Goal: Task Accomplishment & Management: Manage account settings

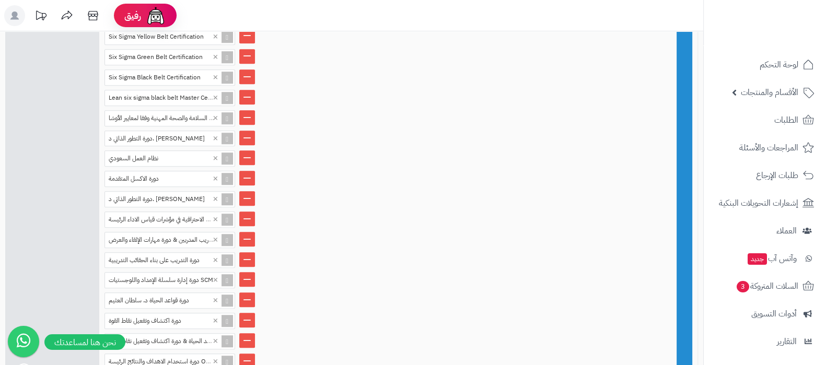
scroll to position [1119, 0]
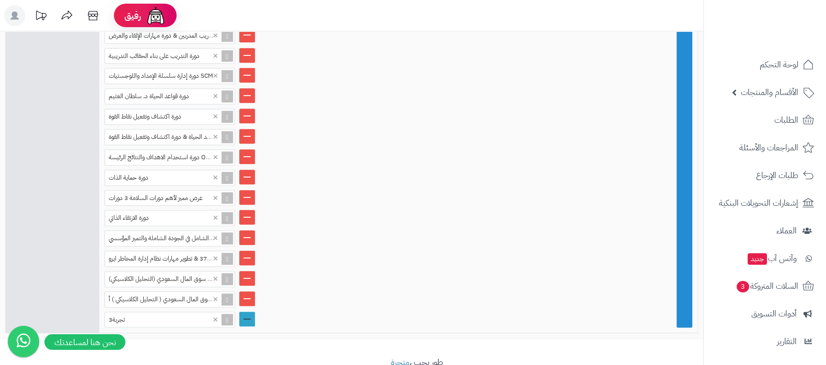
click at [242, 312] on link at bounding box center [247, 319] width 16 height 15
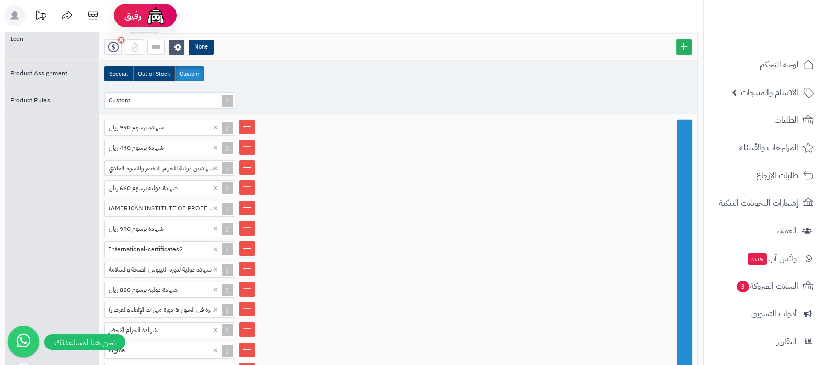
scroll to position [0, 0]
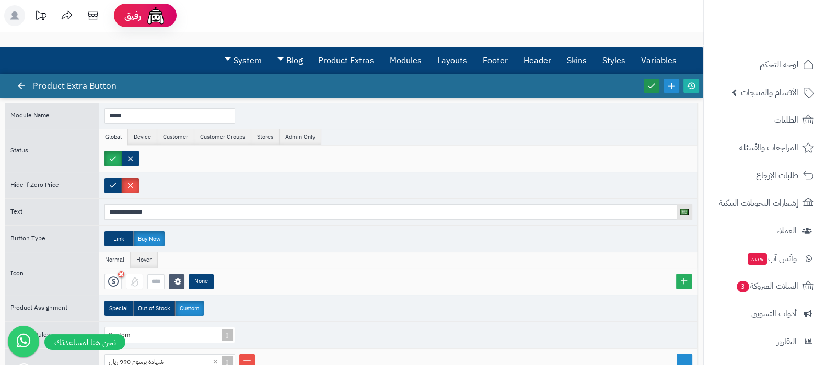
click at [651, 85] on icon at bounding box center [651, 85] width 9 height 9
click at [692, 86] on icon at bounding box center [691, 85] width 9 height 9
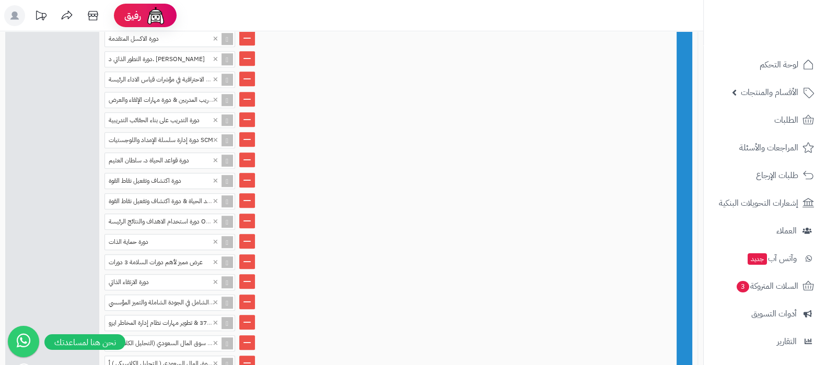
scroll to position [1099, 0]
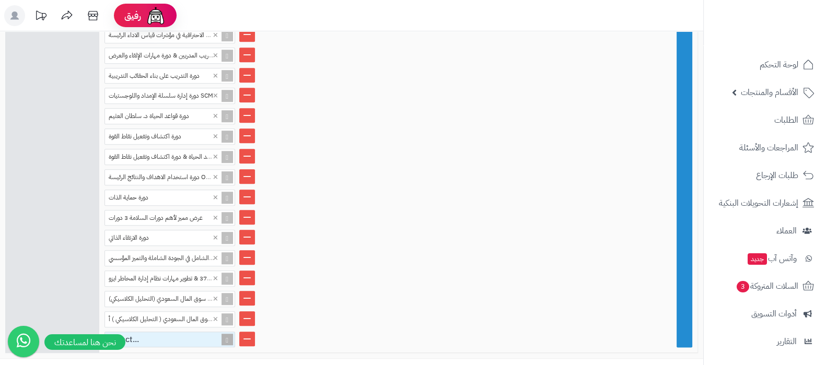
click at [154, 332] on div "Select..." at bounding box center [165, 339] width 121 height 15
type input "**"
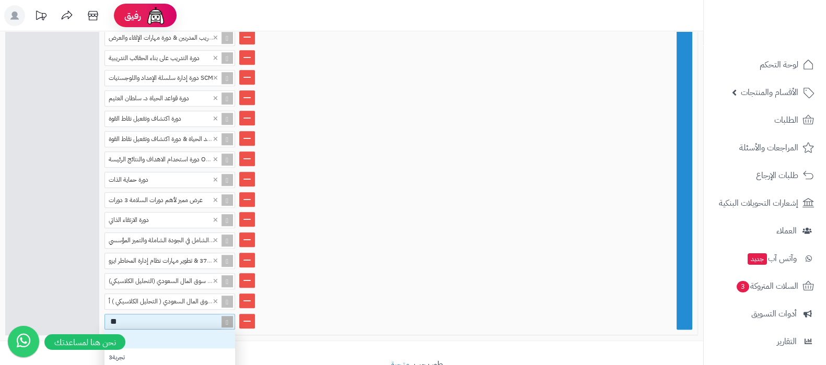
scroll to position [1119, 0]
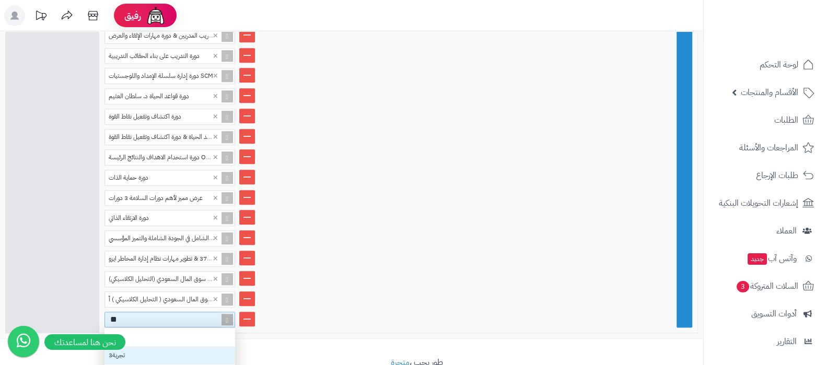
click at [134, 347] on div "تجربة3" at bounding box center [170, 356] width 131 height 18
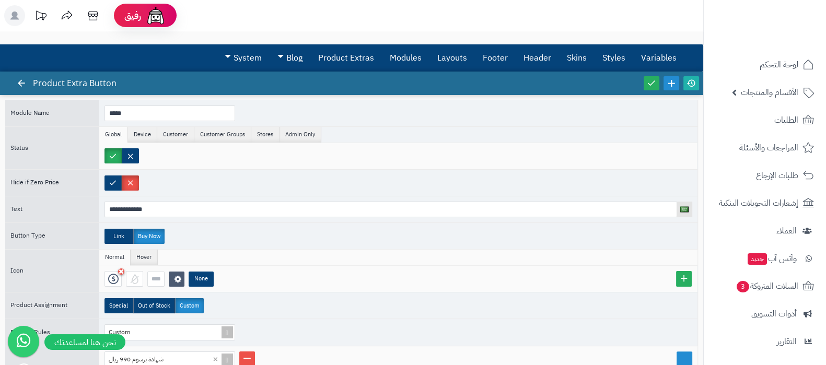
scroll to position [0, 0]
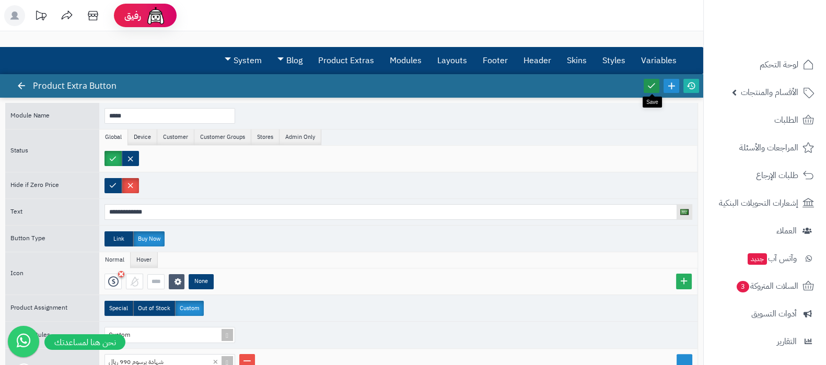
click at [648, 88] on icon at bounding box center [651, 85] width 9 height 9
click at [694, 85] on icon at bounding box center [691, 85] width 9 height 9
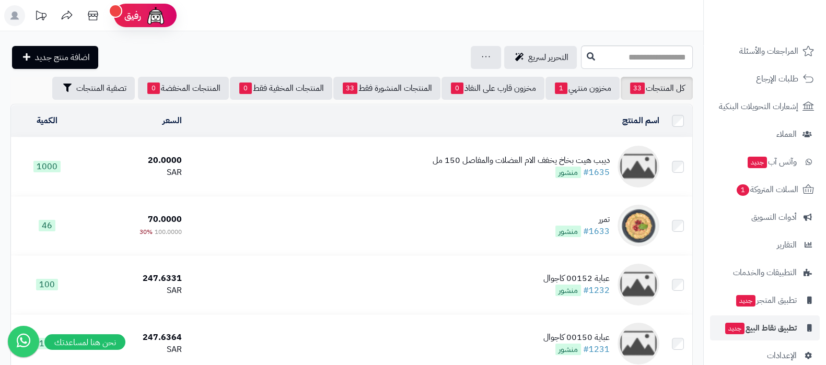
scroll to position [112, 0]
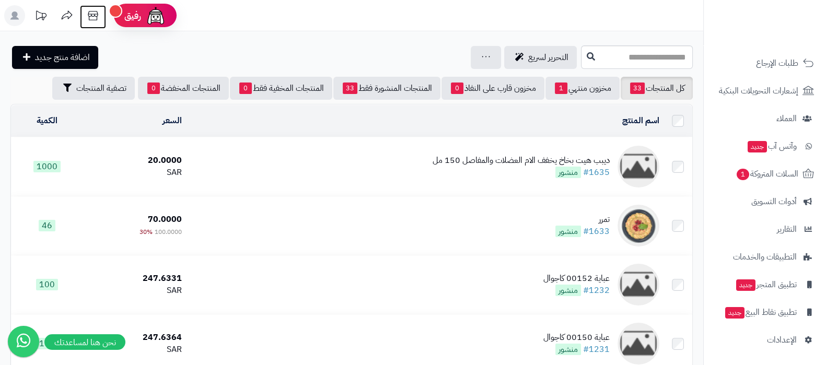
click at [91, 12] on icon at bounding box center [93, 15] width 21 height 21
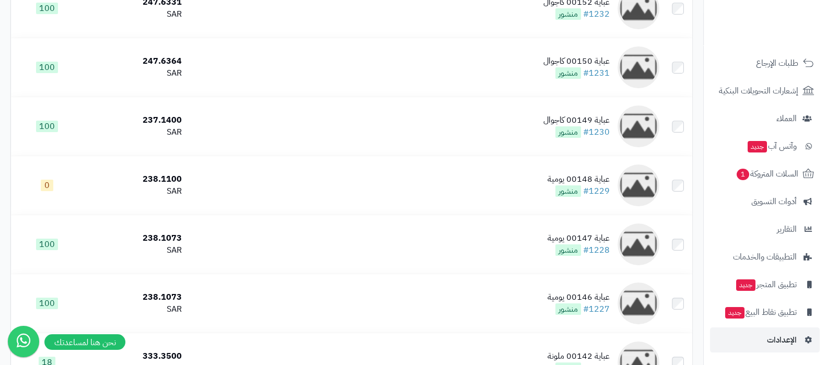
scroll to position [327, 0]
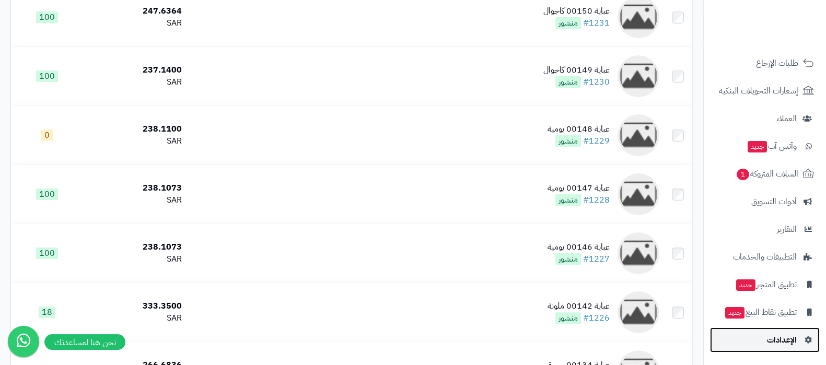
click at [784, 346] on span "الإعدادات" at bounding box center [782, 340] width 30 height 15
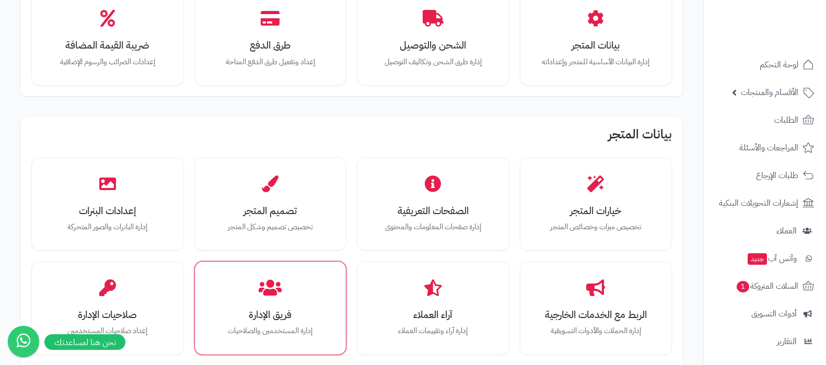
scroll to position [196, 0]
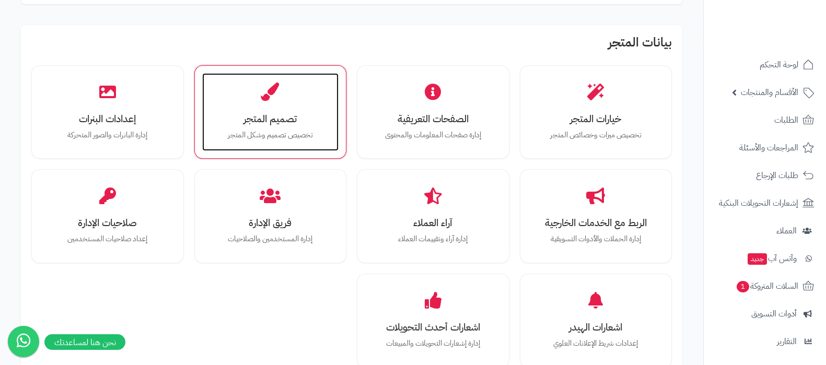
click at [255, 150] on div "تصميم المتجر تخصيص تصميم وشكل المتجر" at bounding box center [270, 112] width 137 height 78
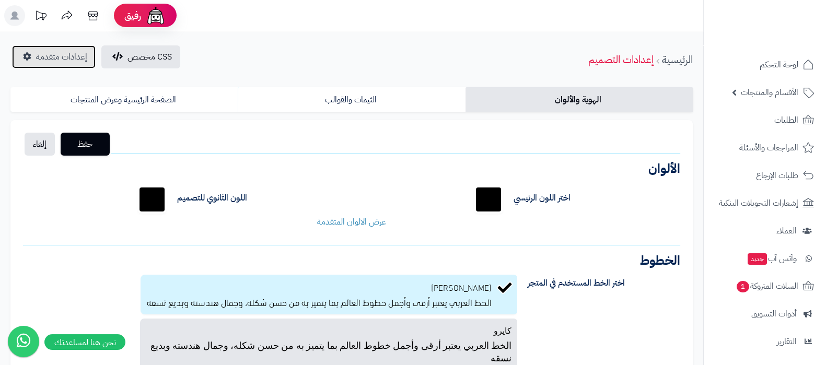
click at [55, 59] on span "إعدادات متقدمة" at bounding box center [61, 57] width 51 height 13
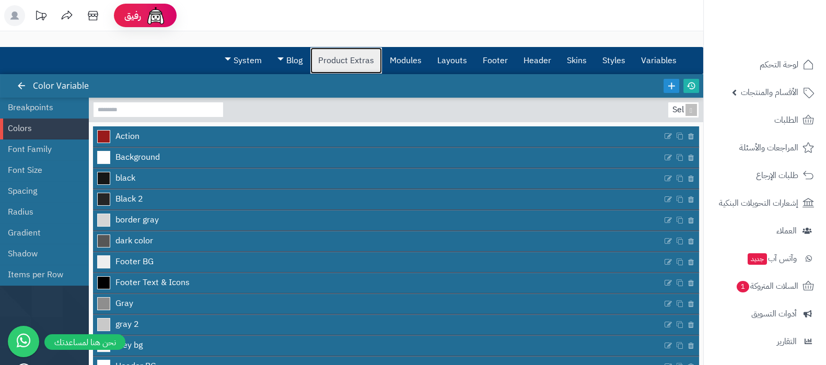
click at [348, 57] on link "Product Extras" at bounding box center [347, 61] width 72 height 26
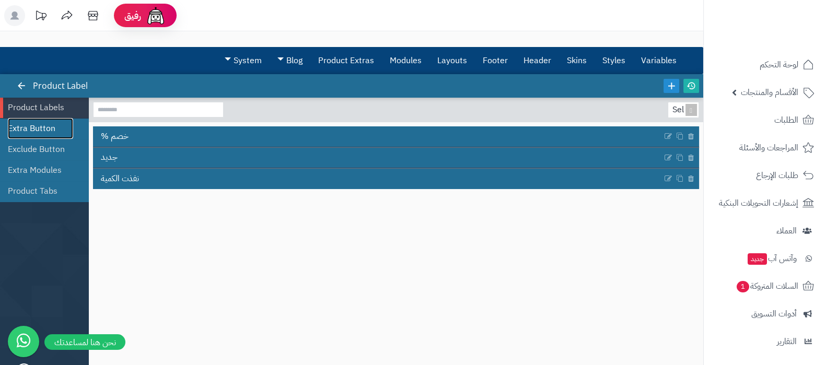
click at [52, 128] on link "Extra Button" at bounding box center [40, 128] width 65 height 21
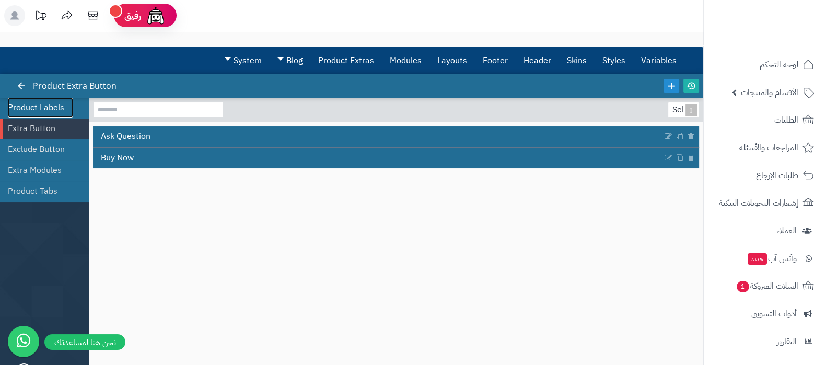
click at [54, 108] on link "Product Labels" at bounding box center [40, 107] width 65 height 21
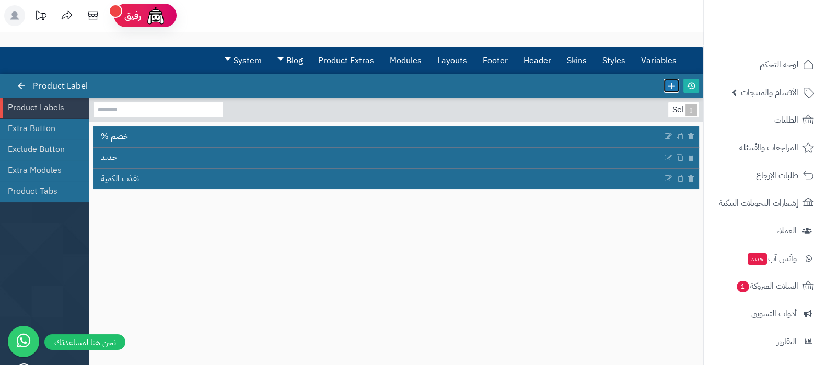
click at [667, 89] on icon at bounding box center [672, 86] width 12 height 12
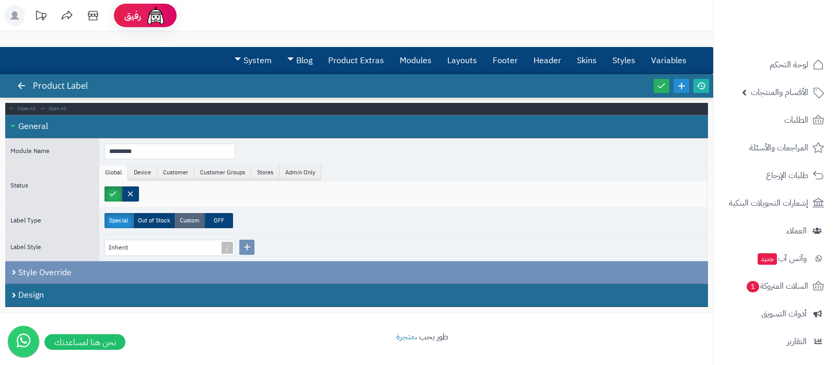
click at [185, 217] on label "Custom" at bounding box center [189, 220] width 29 height 15
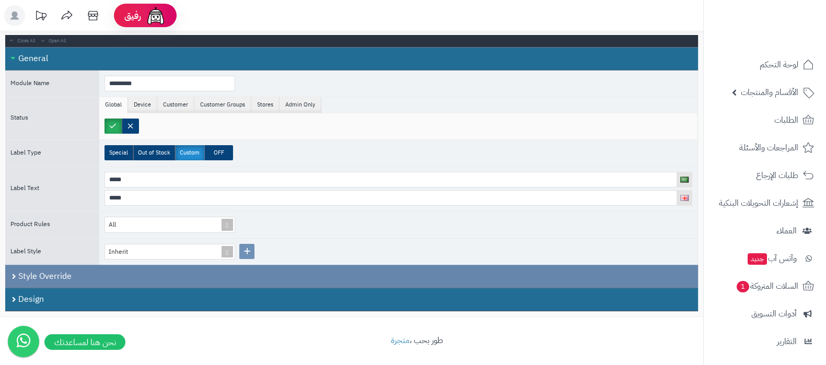
scroll to position [70, 0]
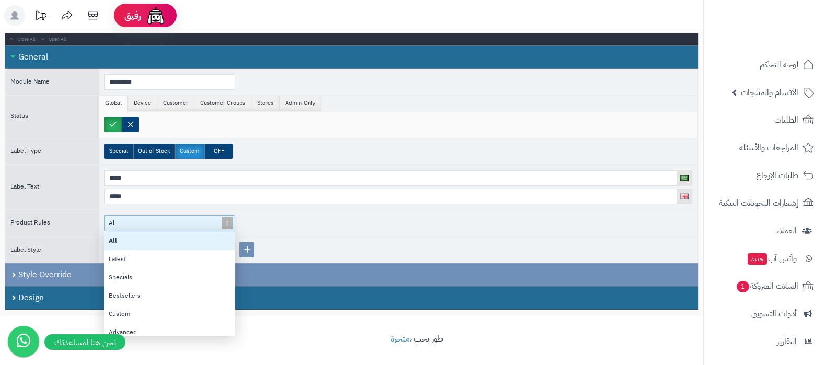
click at [226, 217] on span at bounding box center [227, 223] width 15 height 15
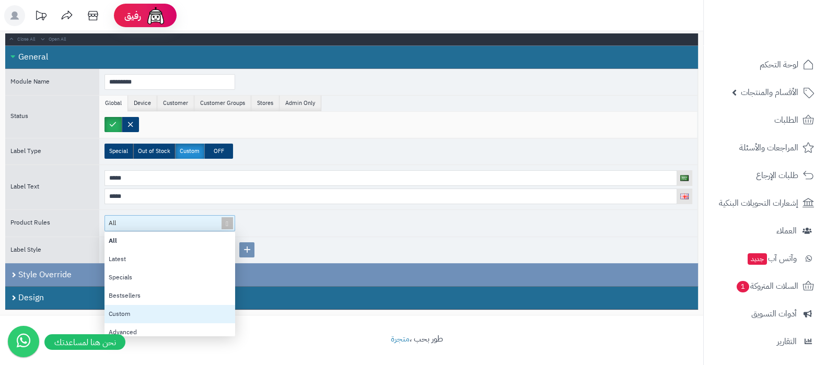
click at [150, 309] on div "Custom" at bounding box center [170, 314] width 131 height 18
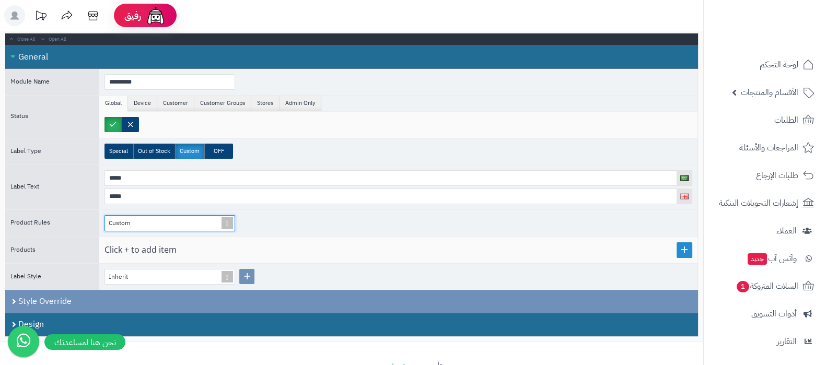
scroll to position [96, 0]
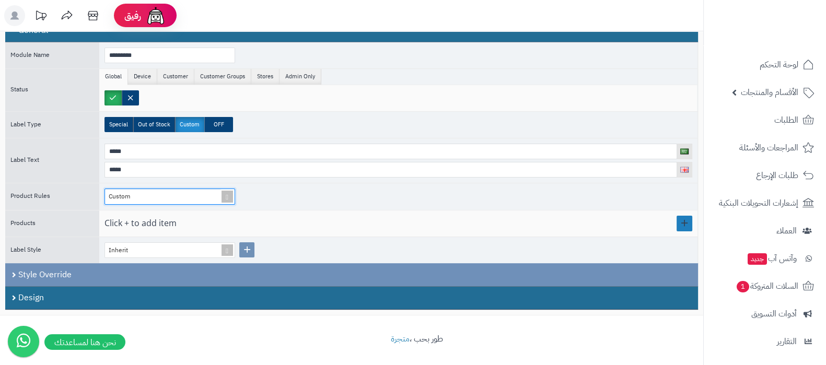
click at [680, 223] on link at bounding box center [685, 224] width 16 height 16
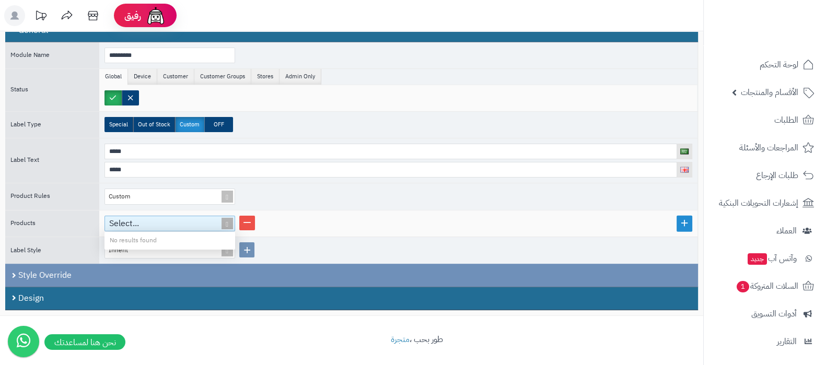
click at [129, 217] on div "Select..." at bounding box center [165, 223] width 121 height 15
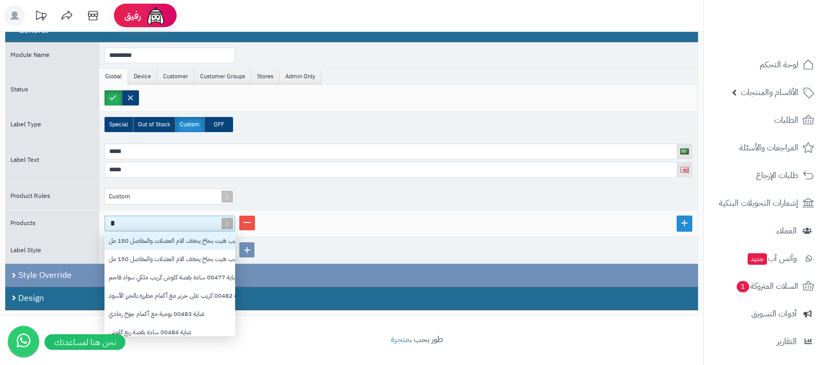
scroll to position [10, 10]
type input "***"
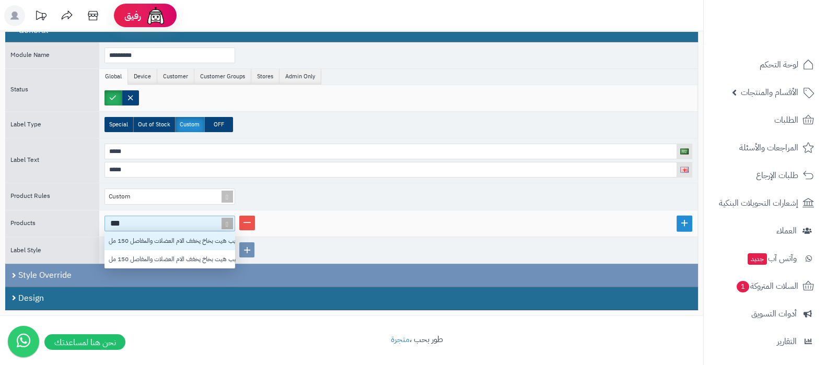
scroll to position [26, 120]
click at [168, 242] on div "ديب هيت بخاخ يخفف الام العضلات والمفاصل 150 مل" at bounding box center [170, 241] width 131 height 18
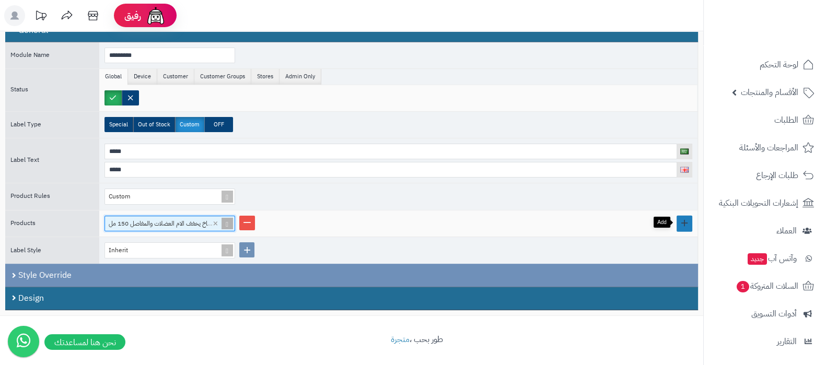
click at [681, 220] on link at bounding box center [685, 224] width 16 height 16
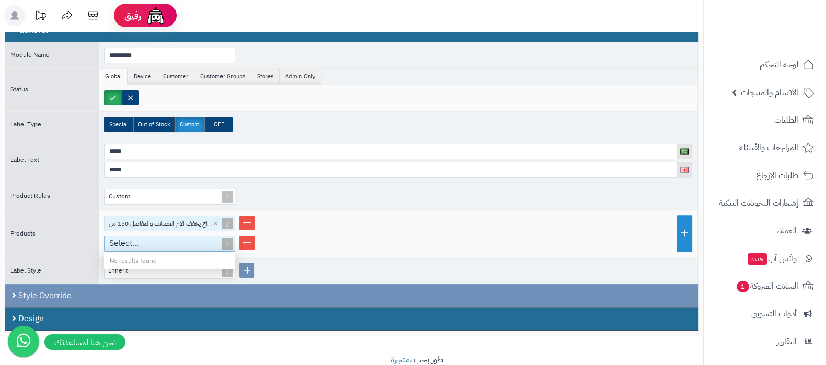
click at [157, 242] on div "Select..." at bounding box center [165, 243] width 121 height 15
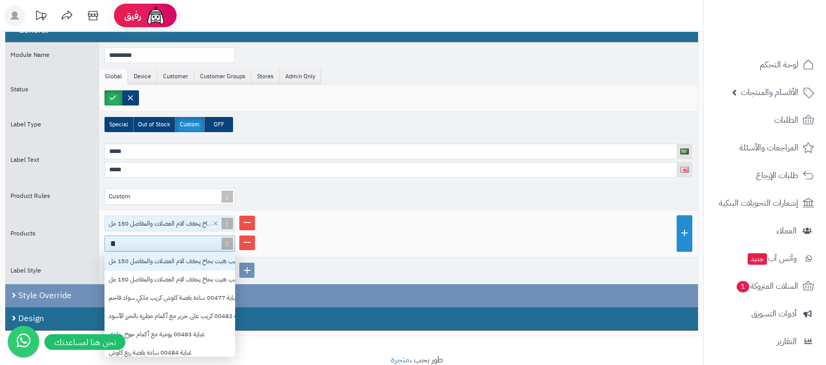
scroll to position [10, 10]
type input "***"
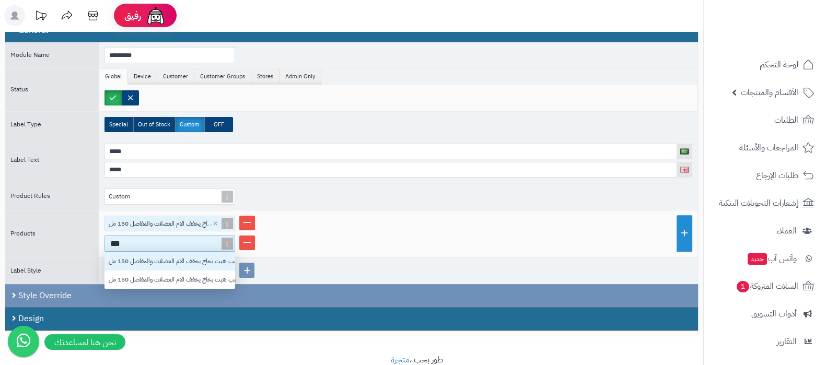
scroll to position [26, 120]
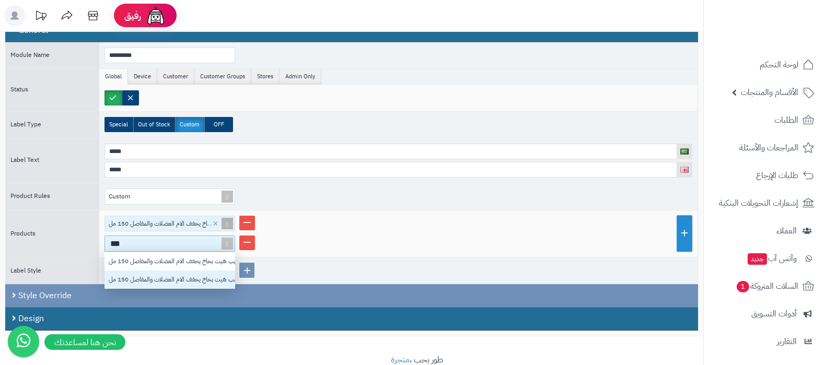
click at [157, 275] on div "ديبب هيت بخاخ يخفف الام العضلات والمفاصل 150 مل" at bounding box center [170, 280] width 131 height 18
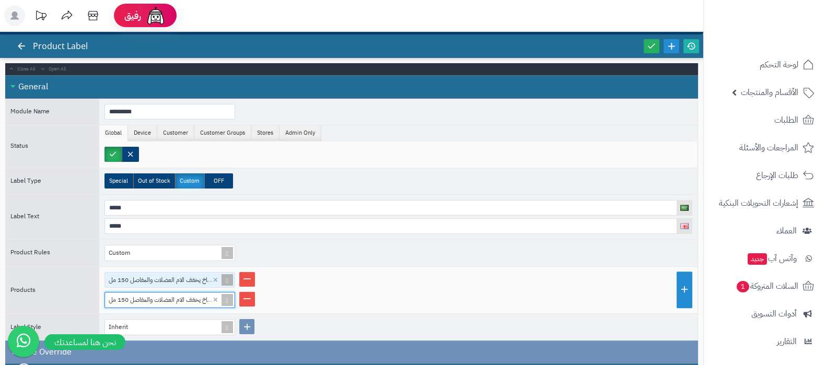
scroll to position [0, 0]
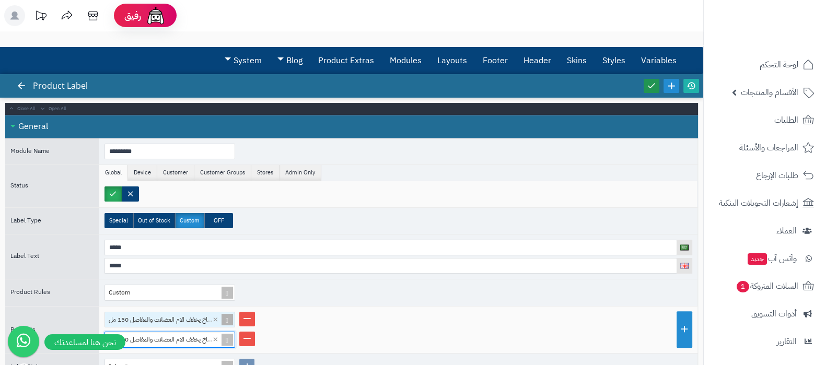
click at [654, 89] on icon at bounding box center [651, 85] width 9 height 9
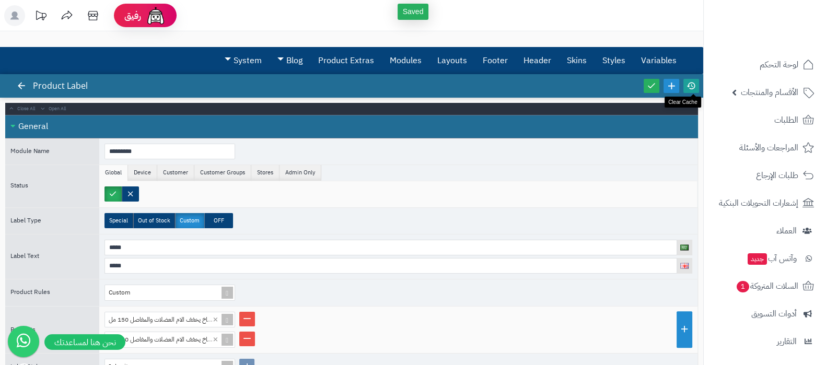
click at [688, 86] on icon at bounding box center [691, 85] width 9 height 9
